Goal: Answer question/provide support: Share knowledge or assist other users

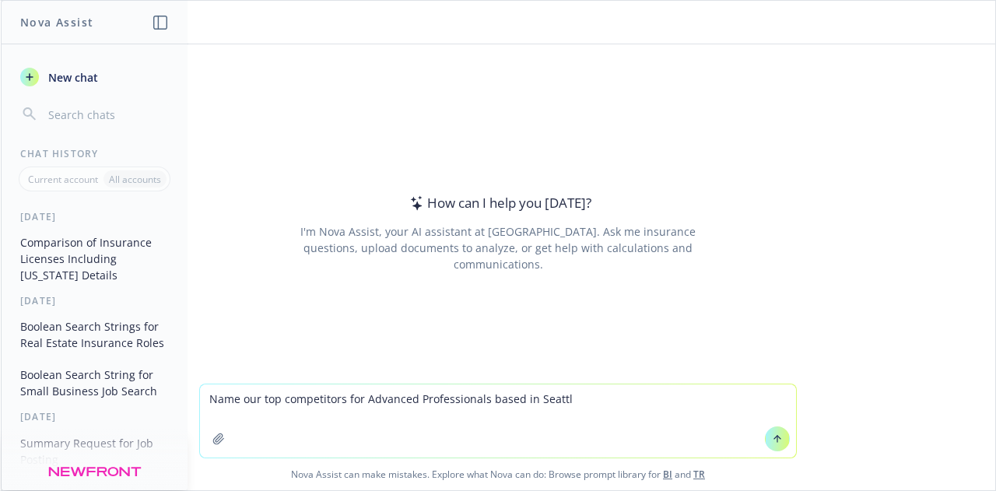
type textarea "Name our top competitors for Advanced Professionals based in [GEOGRAPHIC_DATA]"
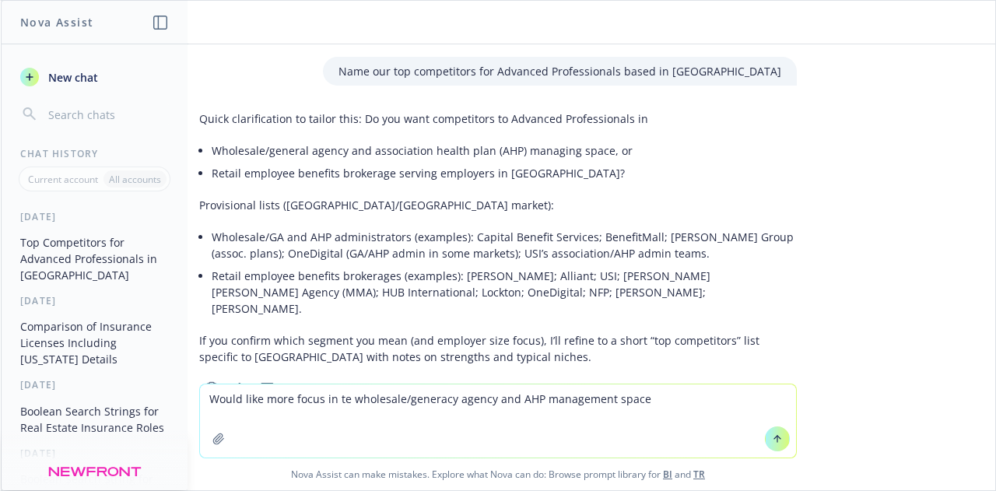
click at [334, 404] on textarea "Would like more focus in te wholesale/generacy agency and AHP management space" at bounding box center [498, 420] width 596 height 73
click at [448, 400] on textarea "Would like more focus in the wholesale/generacy agency and AHP management space" at bounding box center [498, 420] width 596 height 73
type textarea "Would like more focus in the wholesale/general agency and AHP management space"
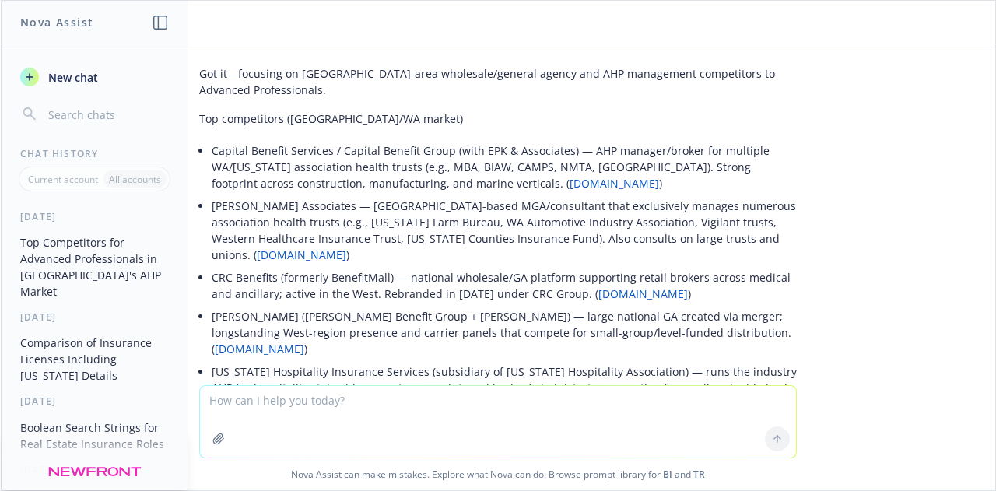
scroll to position [278, 0]
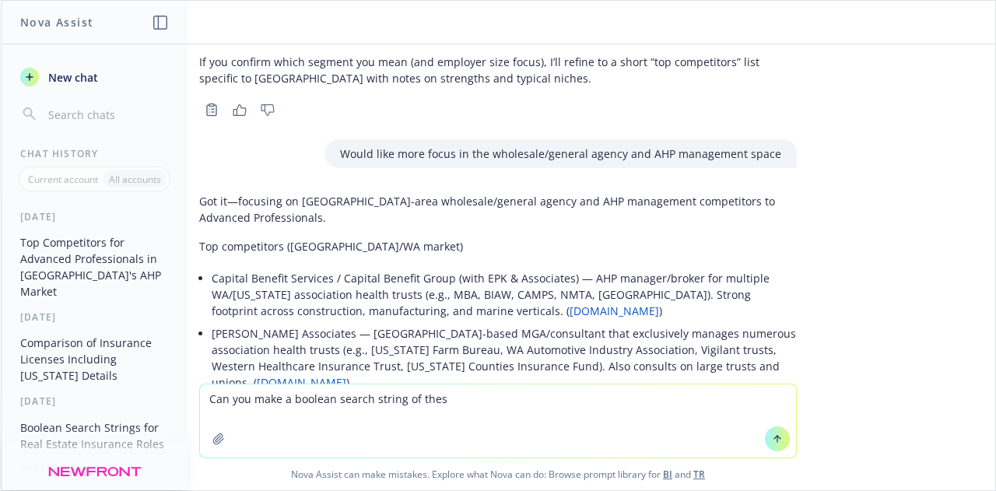
type textarea "Can you make a boolean search string of these"
click at [317, 400] on textarea "Can you make a boolean search string of these" at bounding box center [498, 420] width 596 height 73
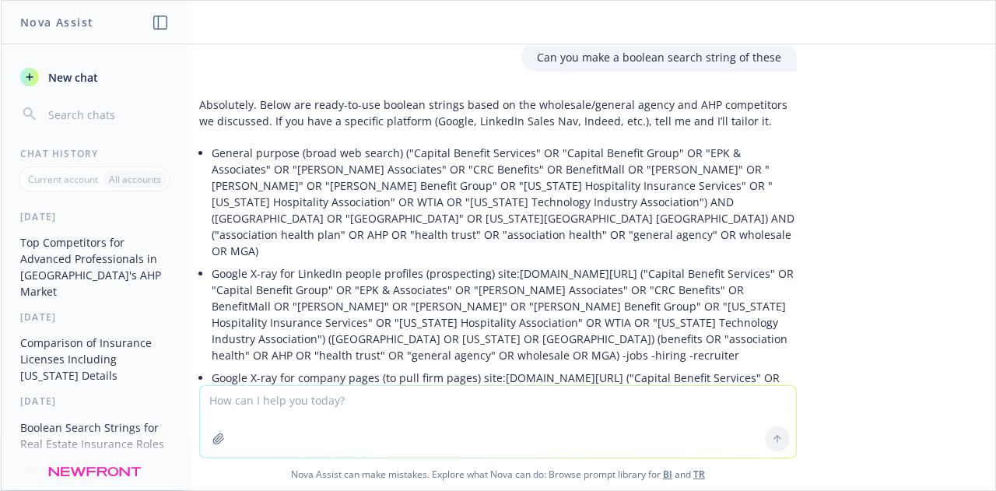
scroll to position [1086, 0]
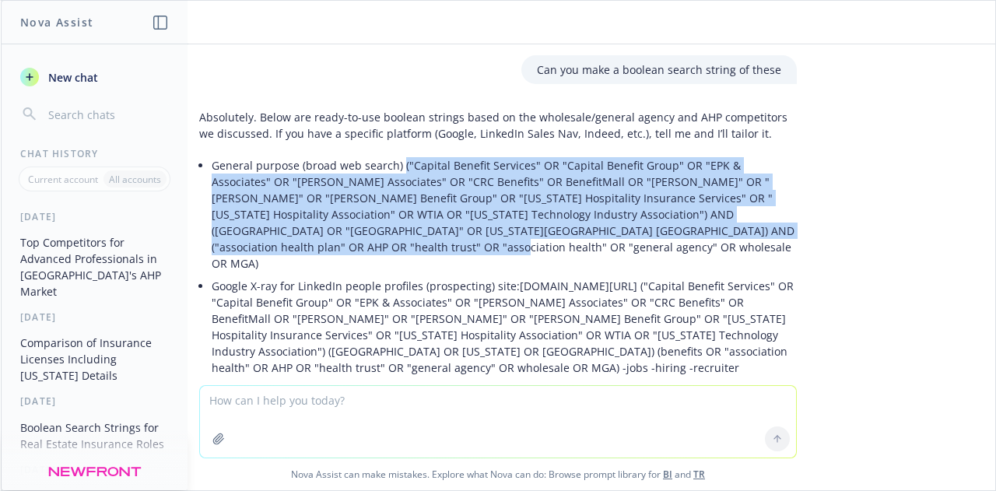
drag, startPoint x: 372, startPoint y: 195, endPoint x: 387, endPoint y: 114, distance: 82.2
click at [387, 157] on p "General purpose (broad web search) ("Capital Benefit Services" OR "Capital Bene…" at bounding box center [504, 214] width 585 height 114
copy p "("Capital Benefit Services" OR "Capital Benefit Group" OR "EPK & Associates" OR…"
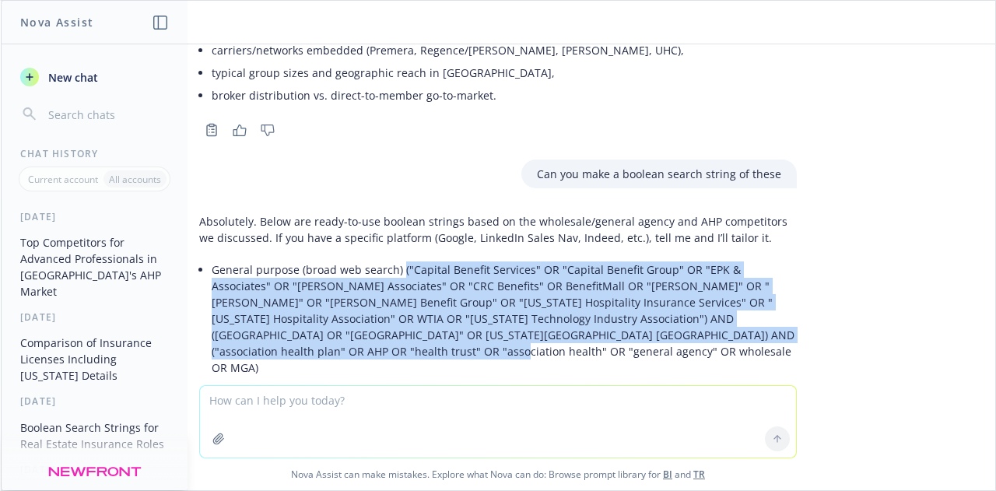
scroll to position [977, 0]
